Goal: Task Accomplishment & Management: Use online tool/utility

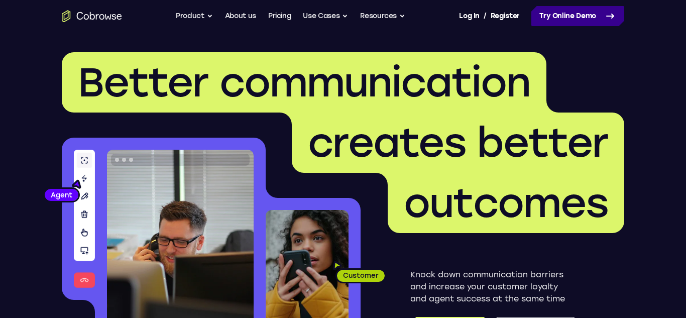
click at [553, 20] on link "Try Online Demo" at bounding box center [577, 16] width 93 height 20
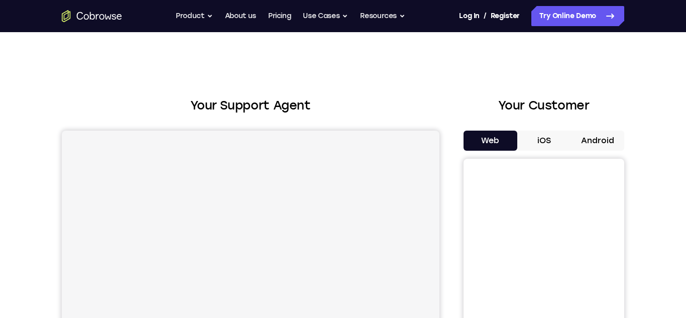
click at [609, 145] on button "Android" at bounding box center [597, 140] width 54 height 20
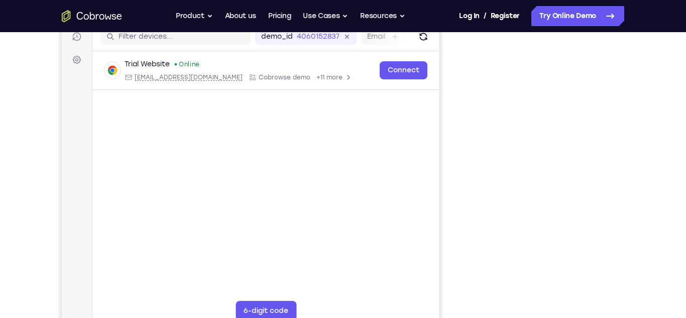
scroll to position [137, 0]
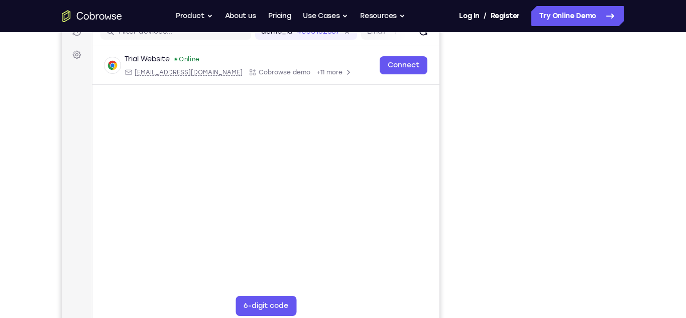
drag, startPoint x: 685, startPoint y: 46, endPoint x: 684, endPoint y: 86, distance: 40.2
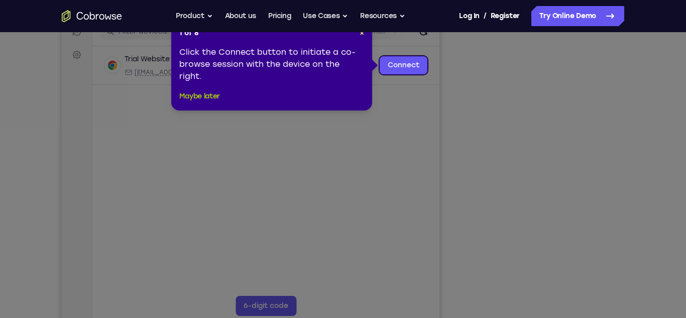
click at [192, 98] on button "Maybe later" at bounding box center [199, 96] width 41 height 12
